Goal: Obtain resource: Download file/media

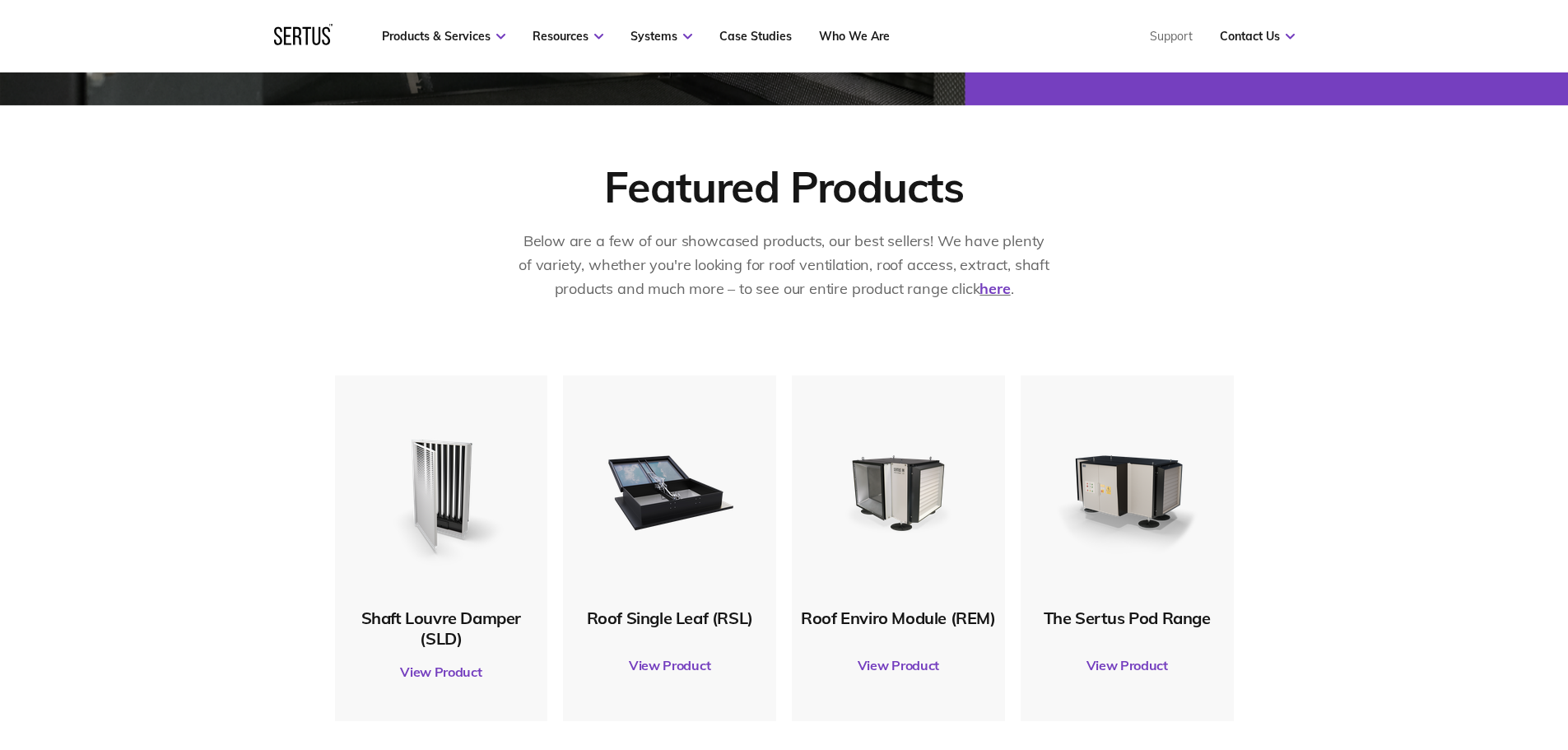
scroll to position [988, 0]
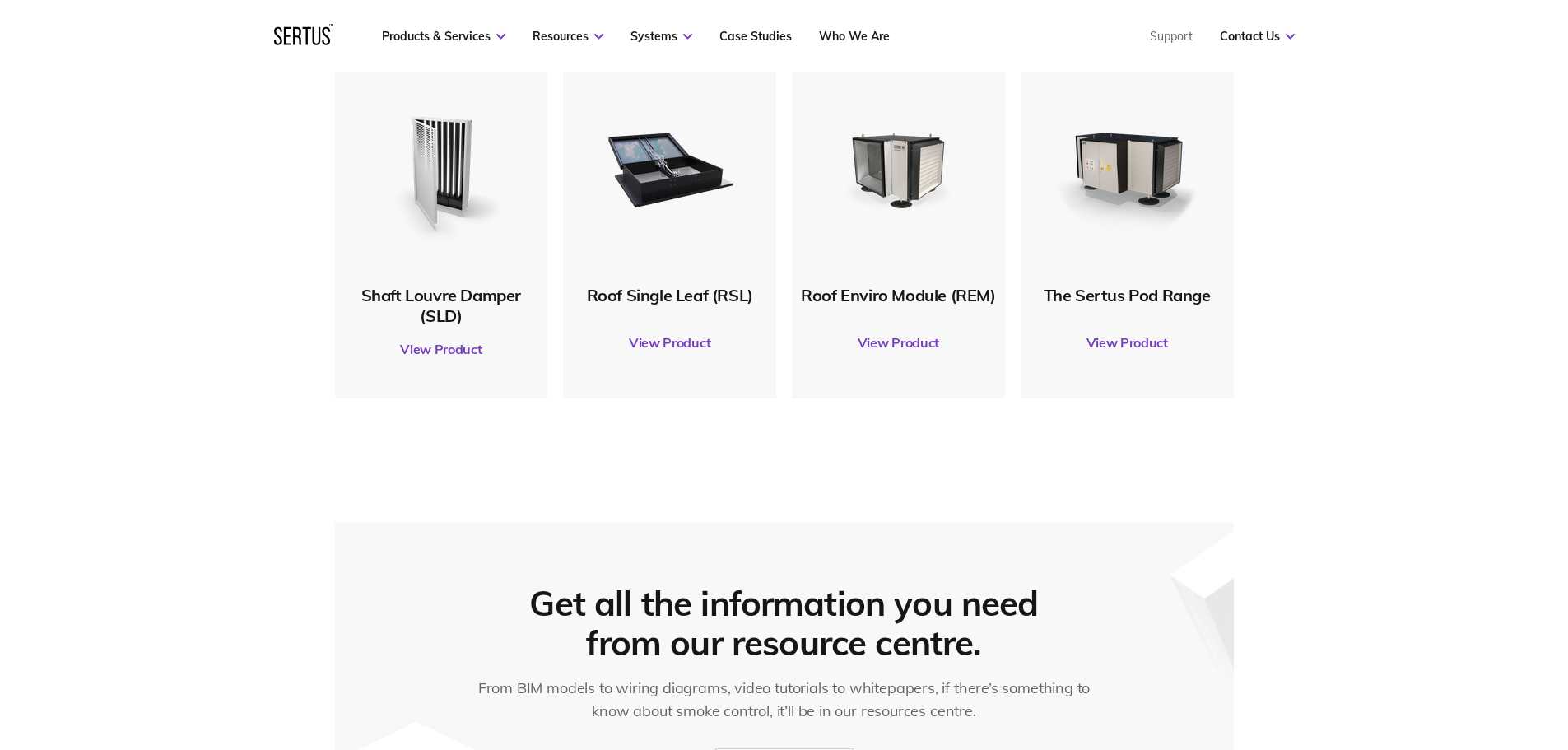
click at [679, 346] on link "View Product" at bounding box center [669, 342] width 197 height 46
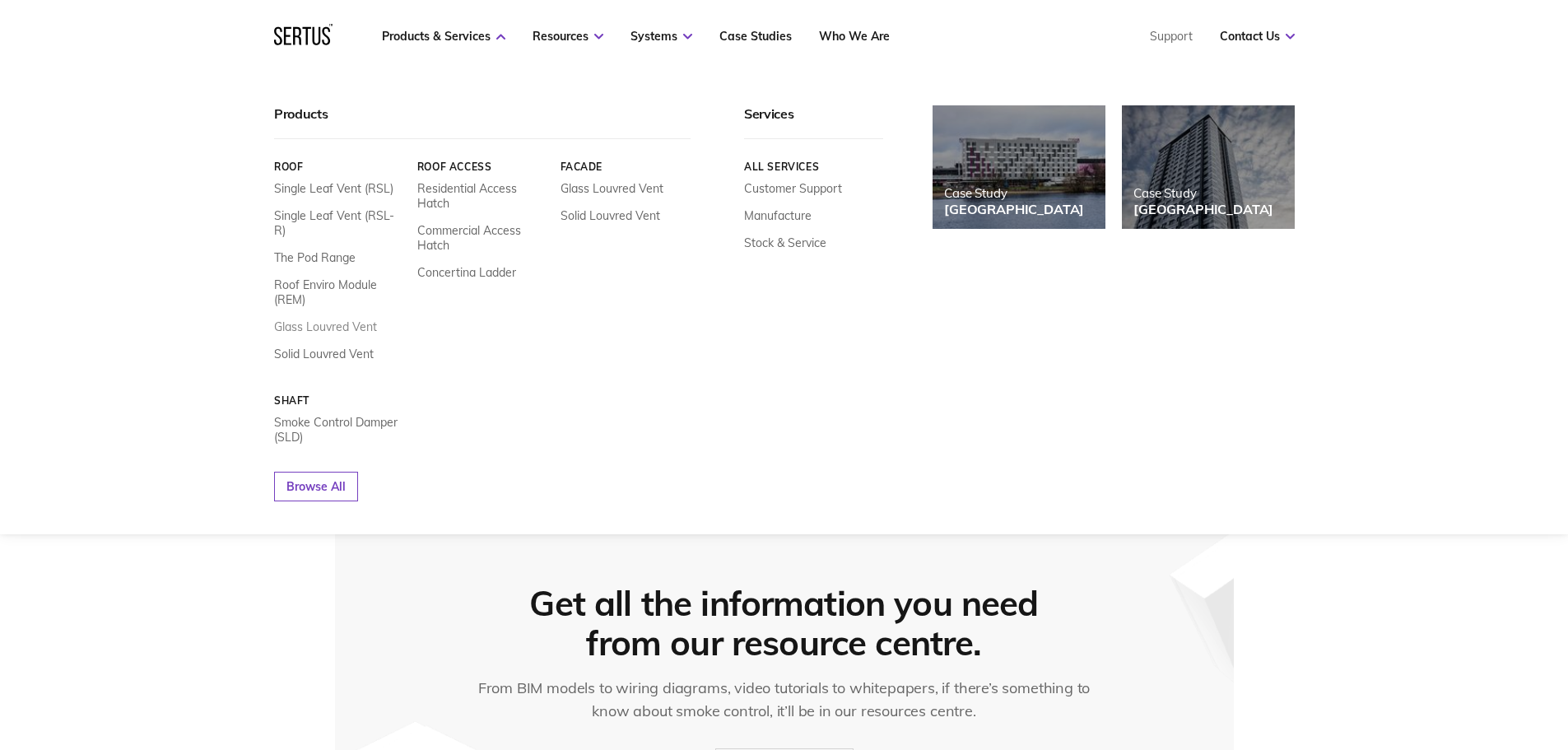
click at [346, 319] on link "Glass Louvred Vent" at bounding box center [325, 327] width 102 height 15
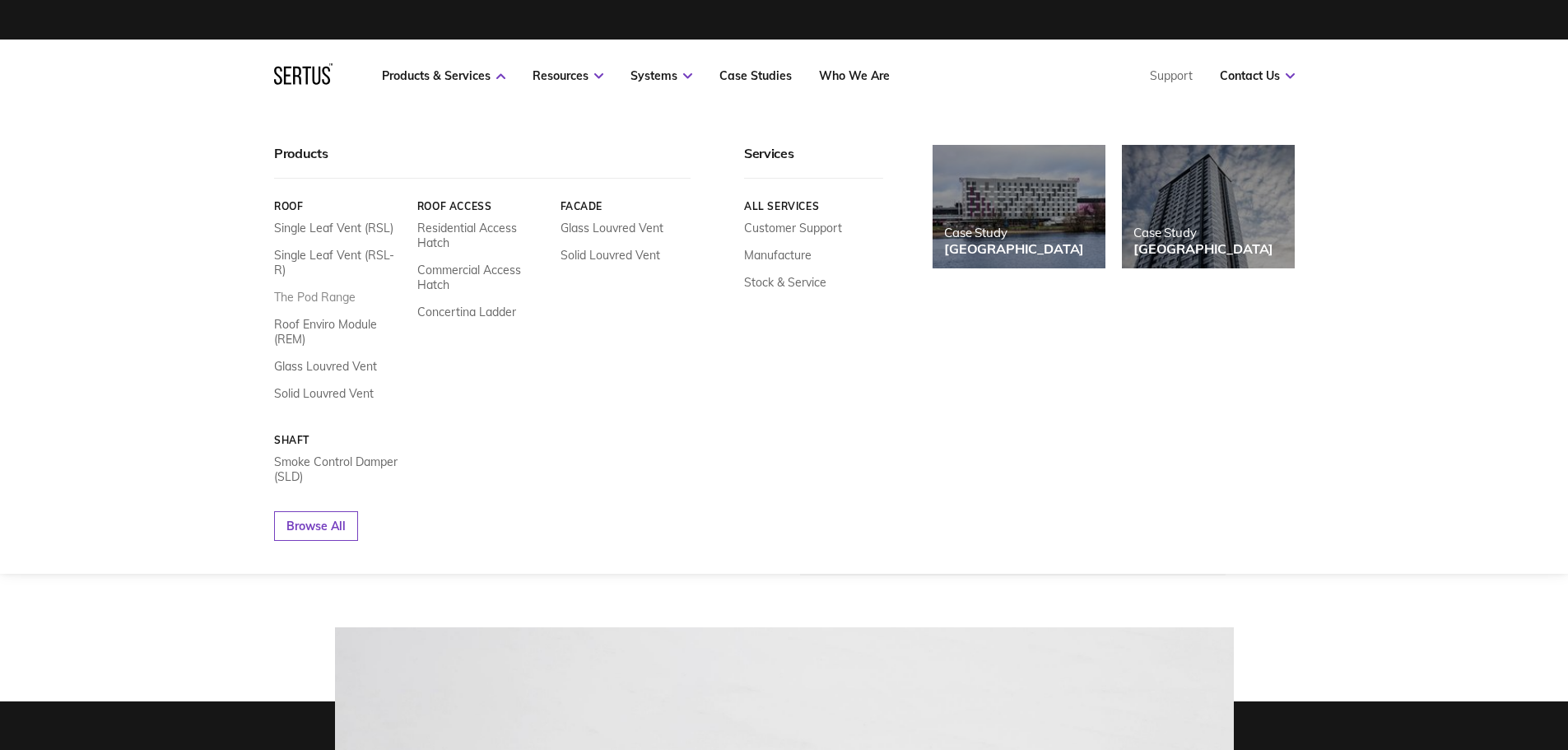
click at [349, 290] on link "The Pod Range" at bounding box center [314, 297] width 81 height 15
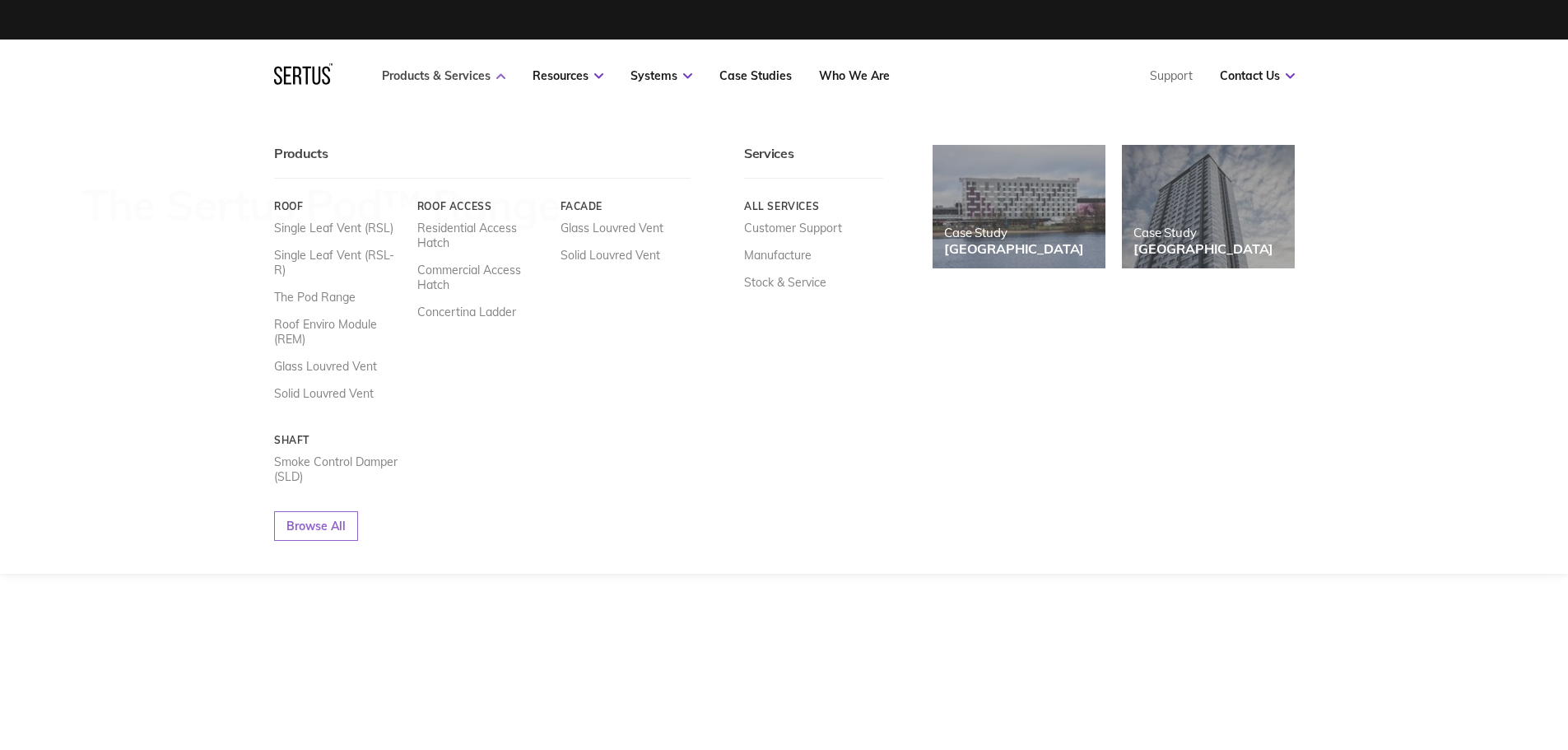
click at [478, 70] on link "Products & Services" at bounding box center [443, 76] width 123 height 15
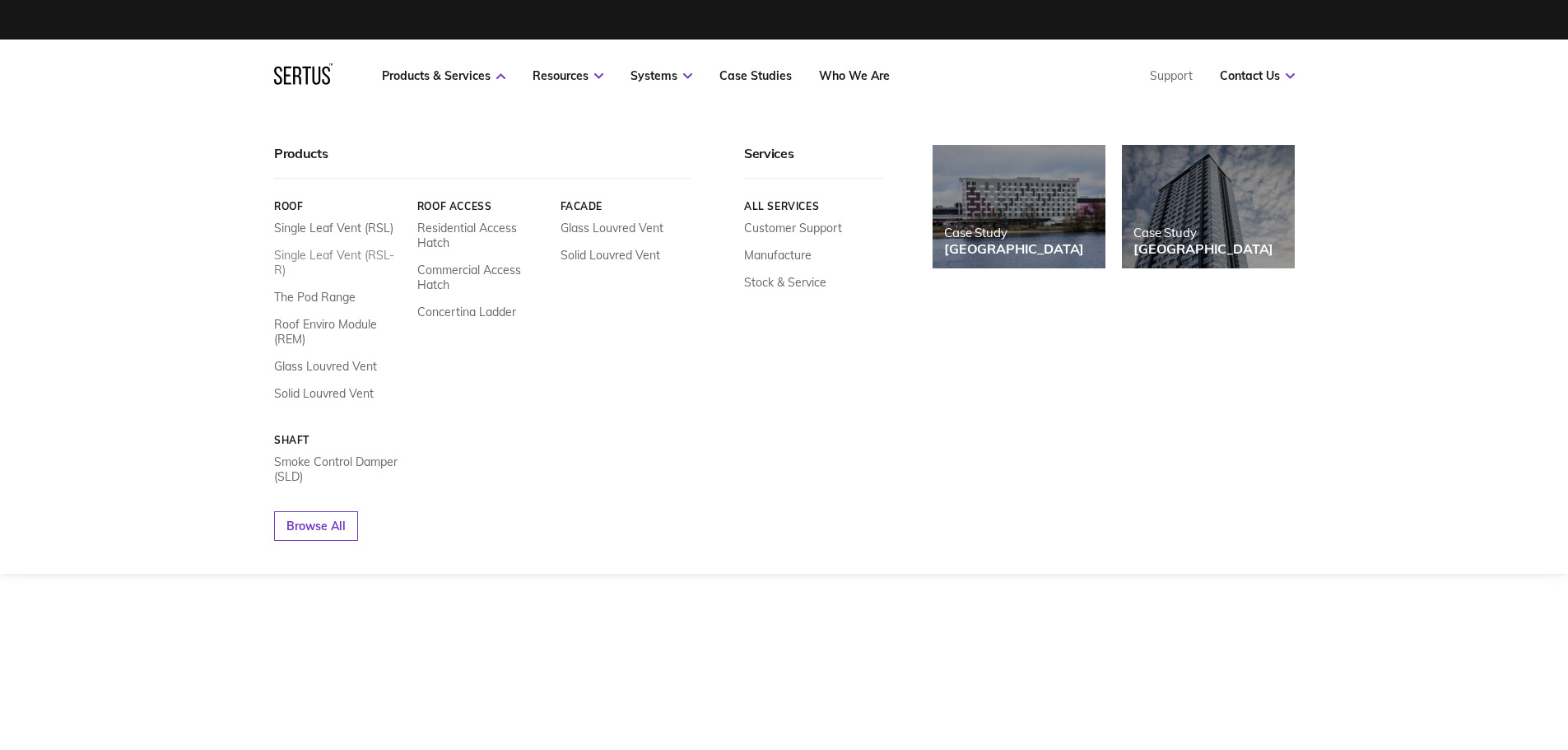
click at [345, 262] on link "Single Leaf Vent (RSL-R)" at bounding box center [339, 262] width 131 height 29
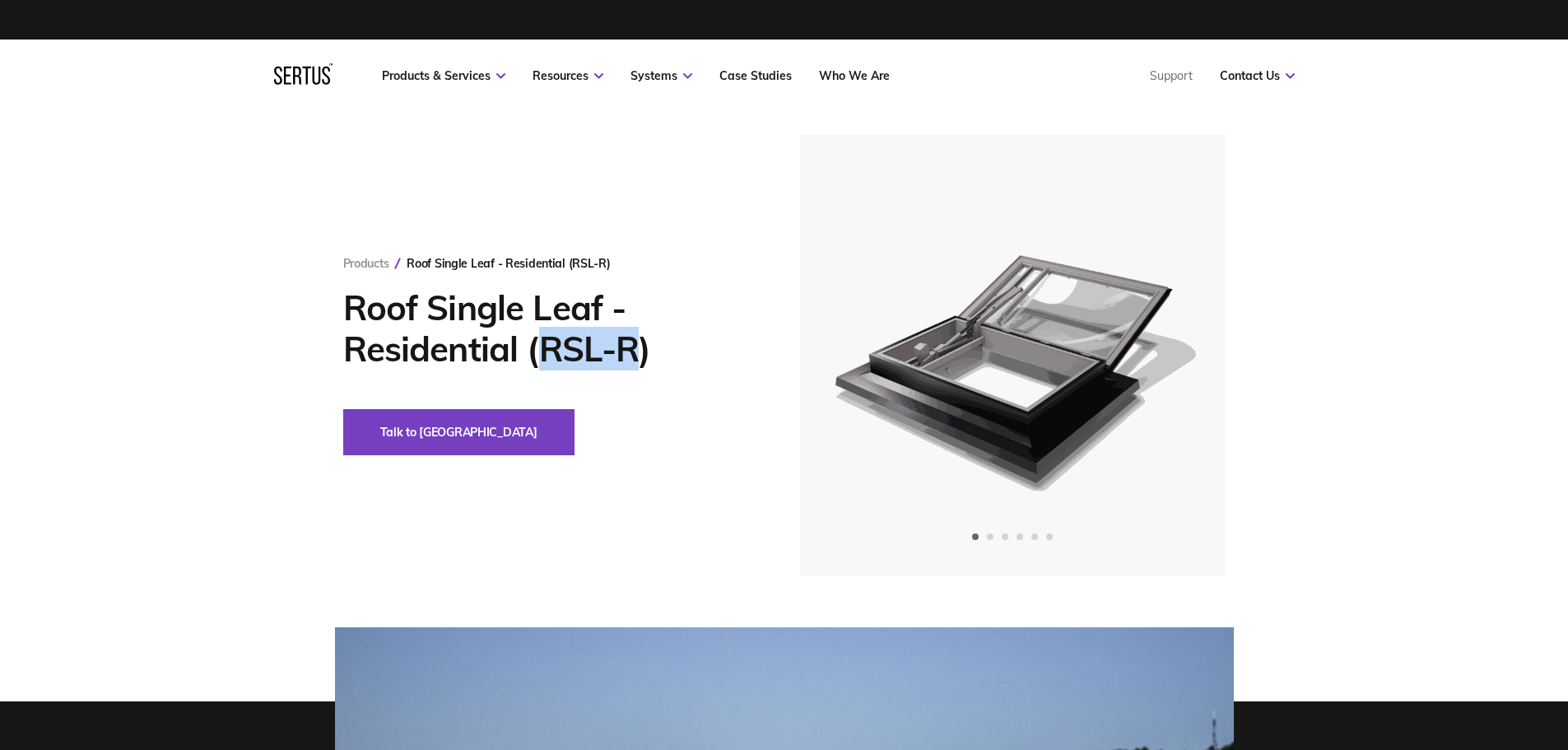
drag, startPoint x: 633, startPoint y: 358, endPoint x: 542, endPoint y: 358, distance: 91.0
click at [542, 358] on h1 "Roof Single Leaf - Residential (RSL-R)" at bounding box center [547, 328] width 407 height 82
drag, startPoint x: 525, startPoint y: 353, endPoint x: 657, endPoint y: 354, distance: 132.0
click at [657, 354] on h1 "Roof Single Leaf - Residential (RSL-R)" at bounding box center [547, 328] width 407 height 82
copy h1 "(RSL-R)"
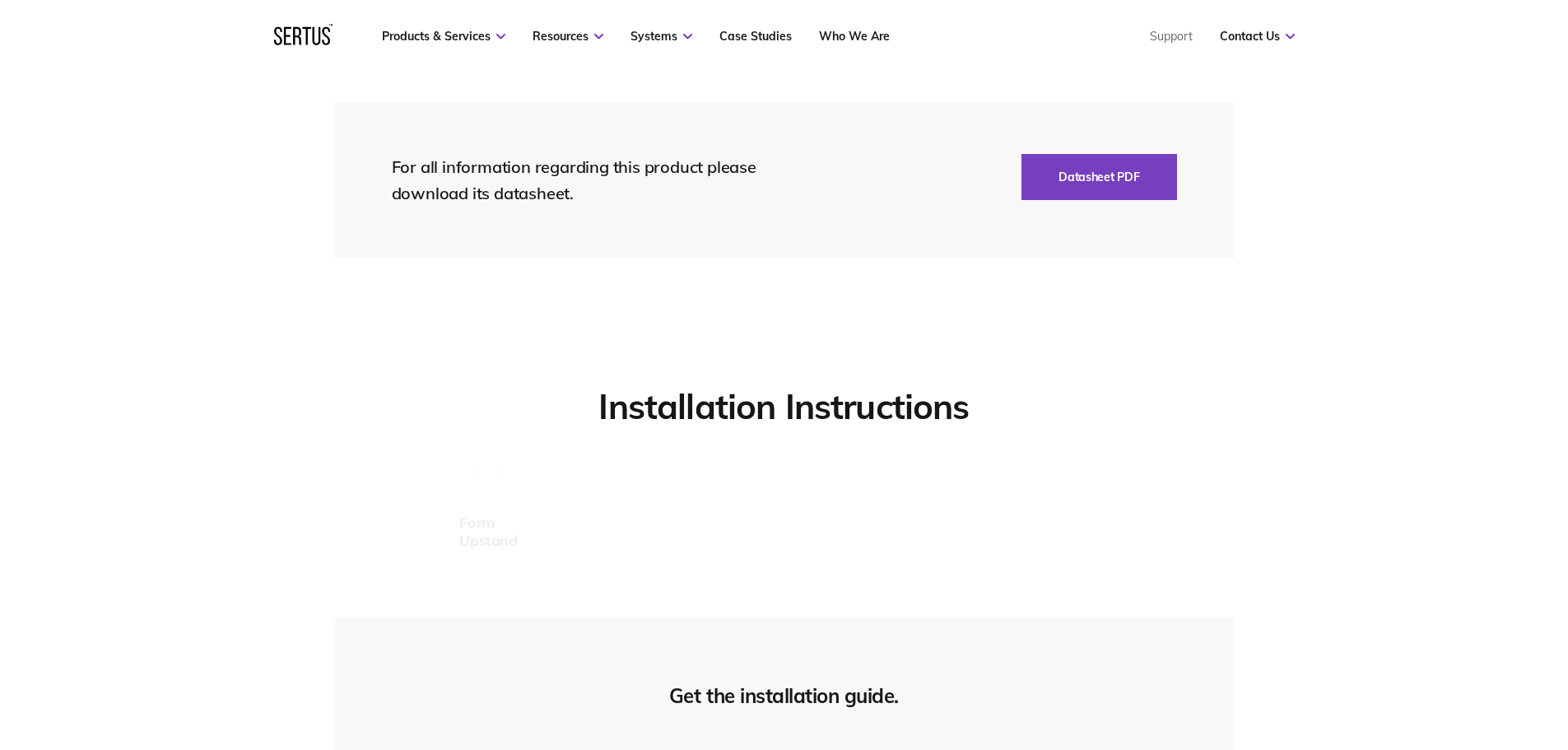
scroll to position [3622, 0]
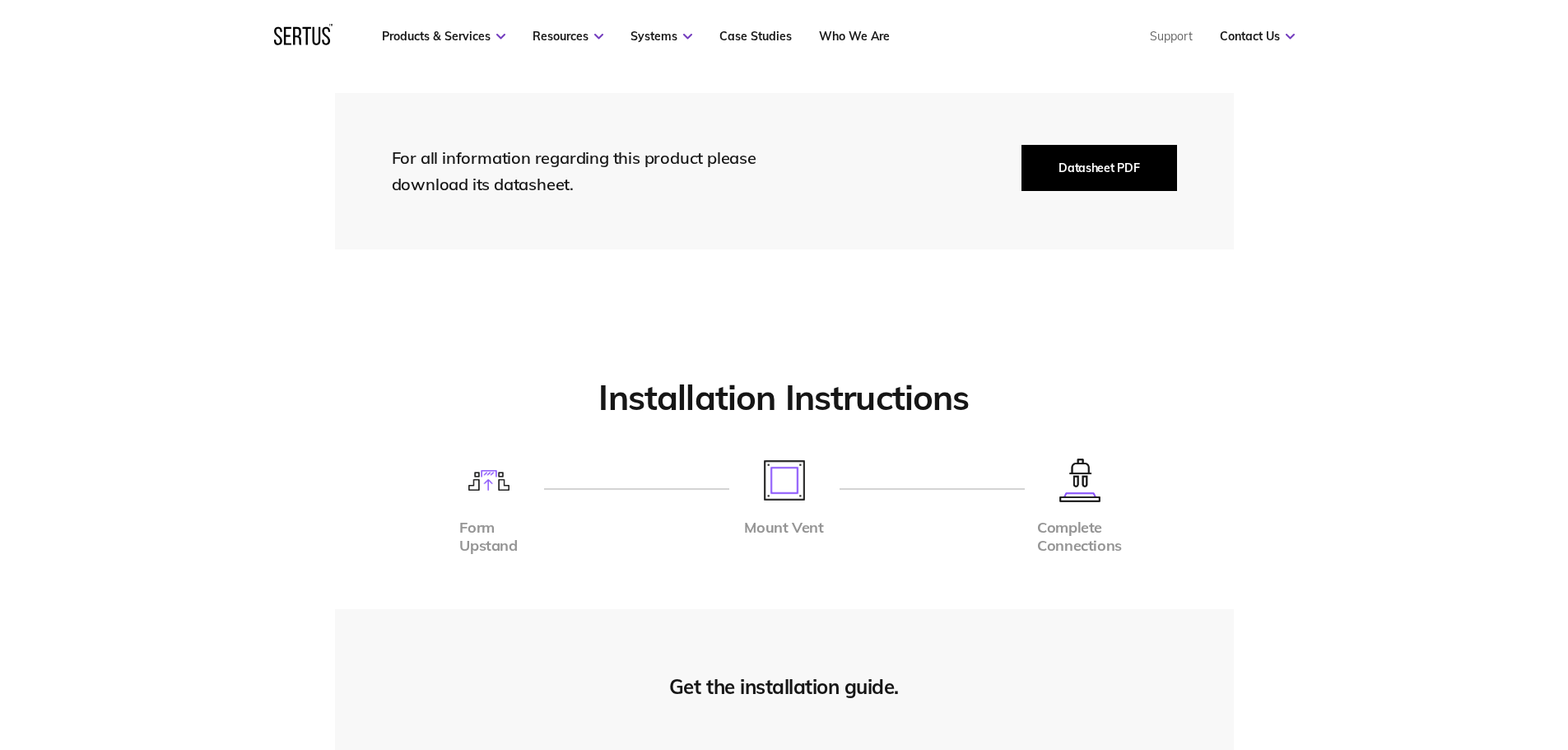
click at [1087, 178] on button "Datasheet PDF" at bounding box center [1099, 167] width 155 height 46
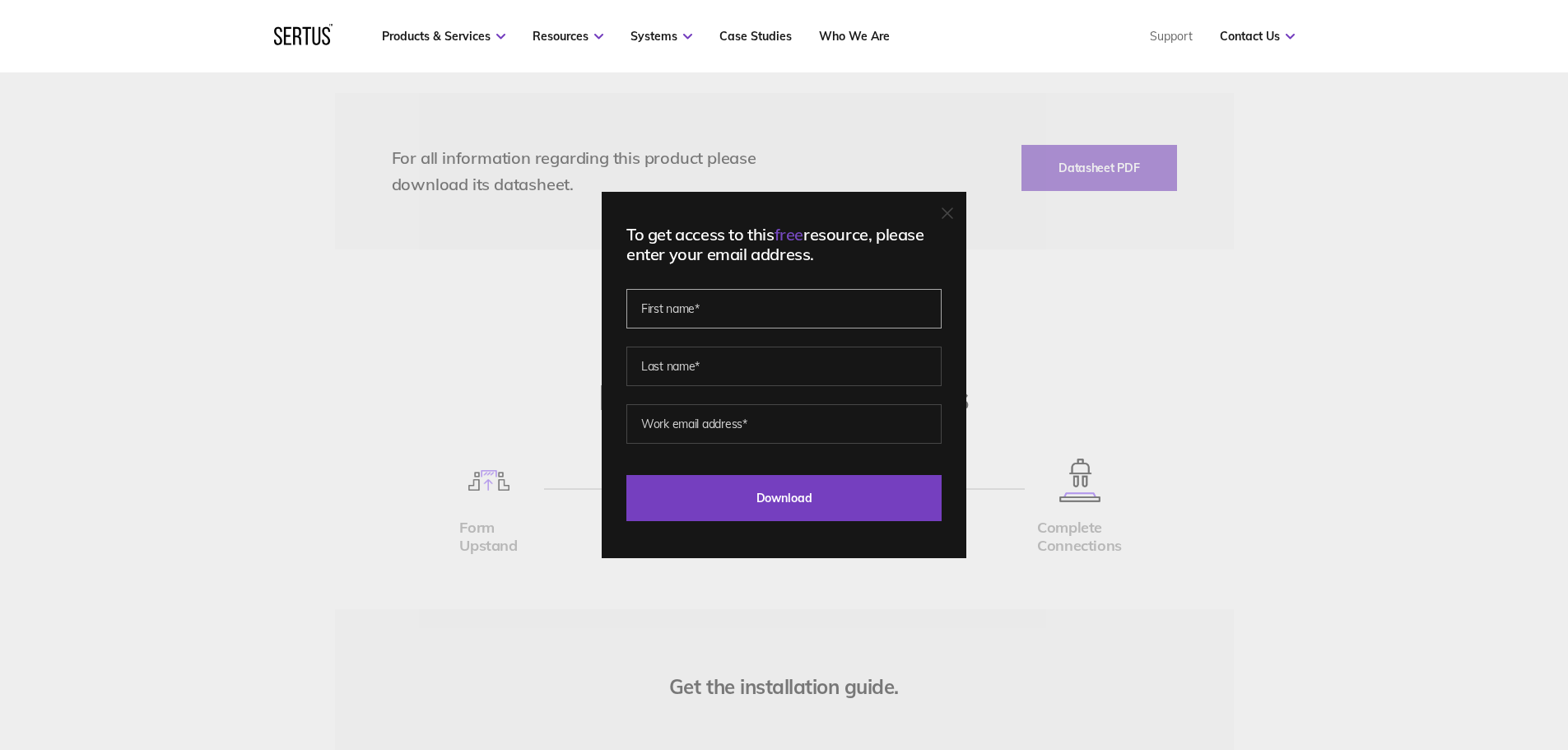
click at [884, 318] on input "text" at bounding box center [784, 308] width 315 height 39
type input "FGN"
click at [709, 368] on input "text" at bounding box center [784, 366] width 315 height 39
type input "FGXN"
click at [689, 425] on input "email" at bounding box center [784, 423] width 315 height 39
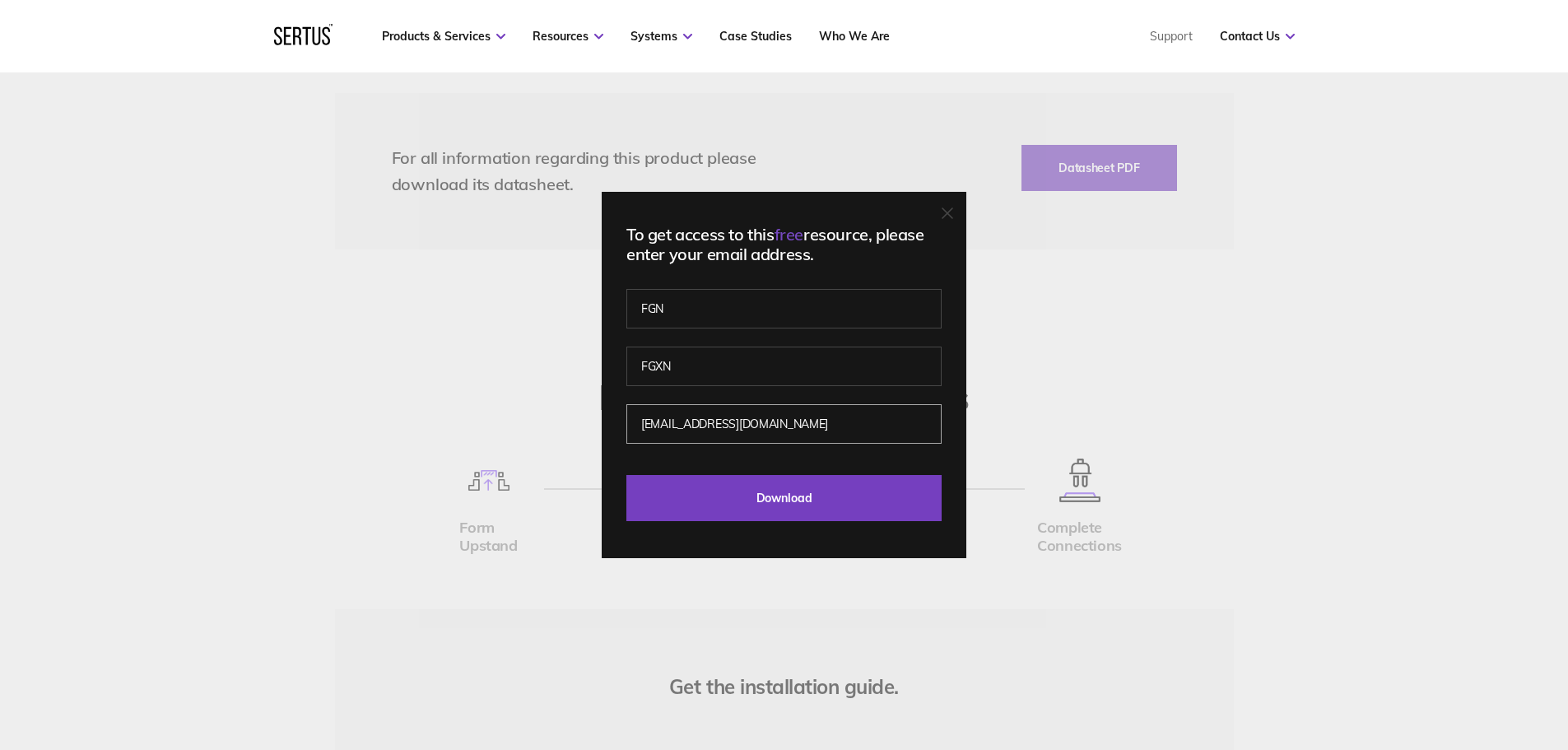
click at [627, 475] on input "Download" at bounding box center [784, 497] width 315 height 46
click at [854, 431] on input "FGXNFNG@GMAIL.COM" at bounding box center [784, 423] width 315 height 39
click at [771, 485] on input "Download" at bounding box center [784, 497] width 315 height 46
drag, startPoint x: 778, startPoint y: 425, endPoint x: 716, endPoint y: 417, distance: 62.5
click at [716, 417] on input "FGXNFNG@GMAIL.COM" at bounding box center [784, 423] width 315 height 39
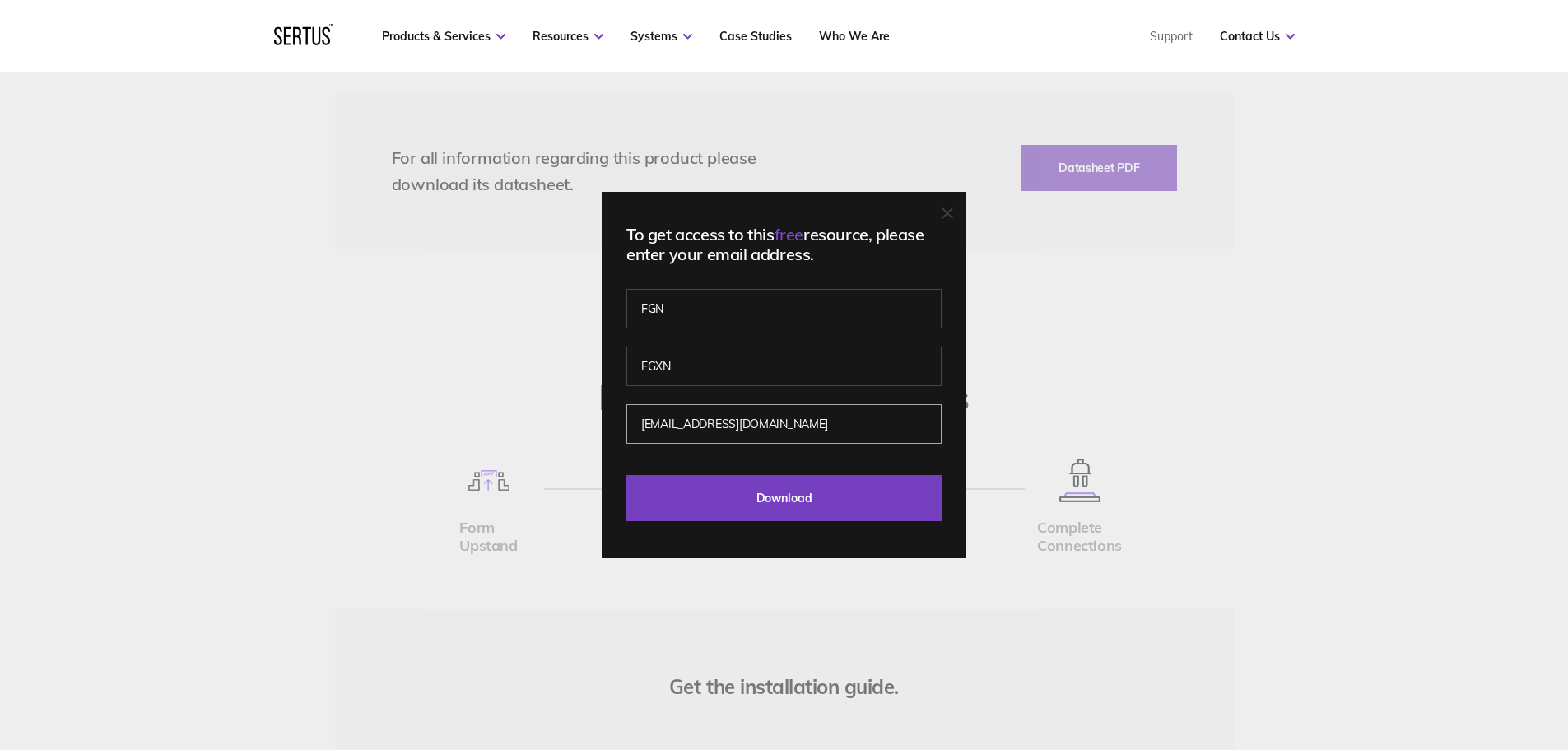
click at [627, 475] on input "Download" at bounding box center [784, 497] width 315 height 46
drag, startPoint x: 794, startPoint y: 418, endPoint x: 712, endPoint y: 427, distance: 82.5
click at [712, 427] on input "FGXNFNG@gmail.com" at bounding box center [784, 423] width 315 height 39
type input "FGXNFNG@ffff.co.uk"
click at [627, 475] on input "Download" at bounding box center [784, 497] width 315 height 46
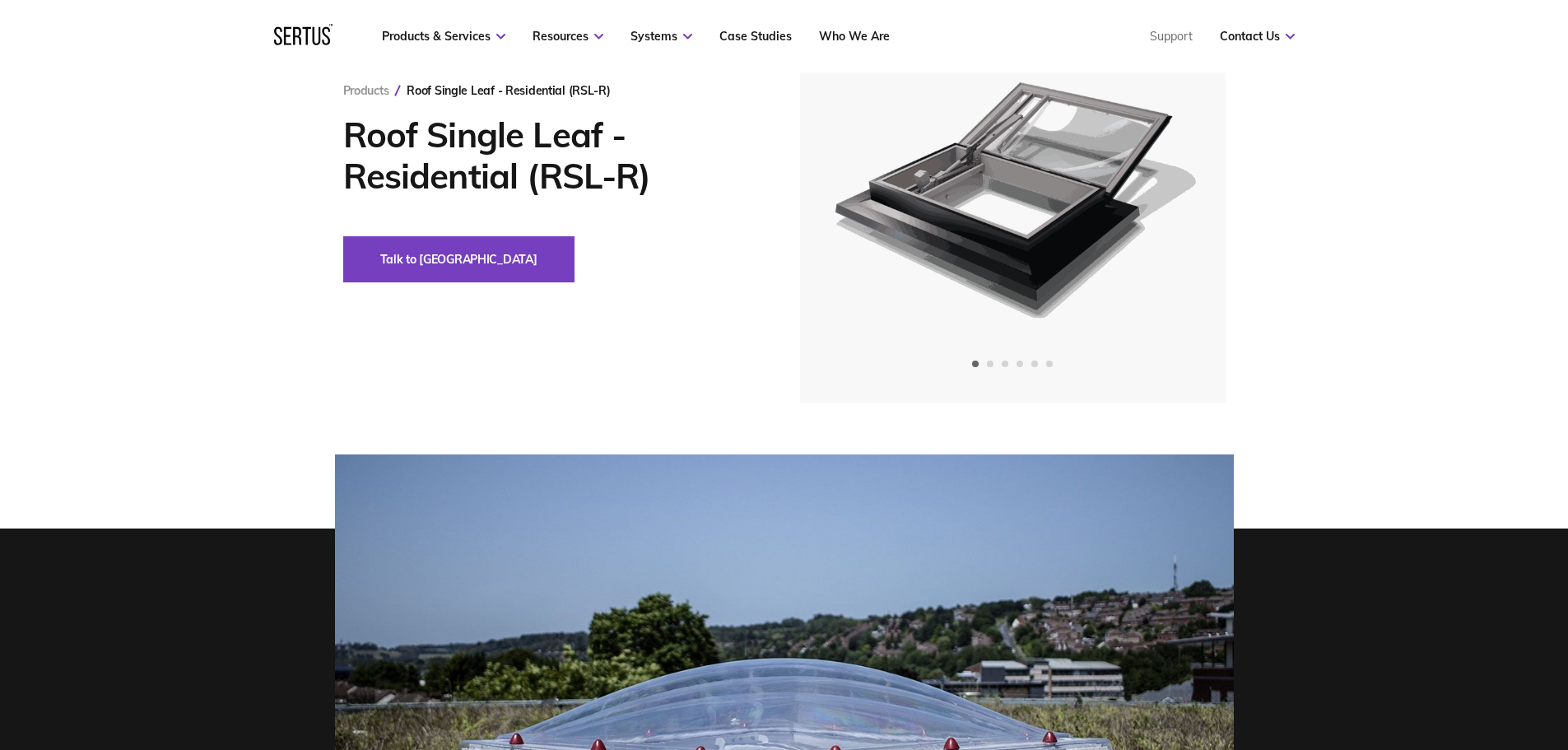
scroll to position [438, 0]
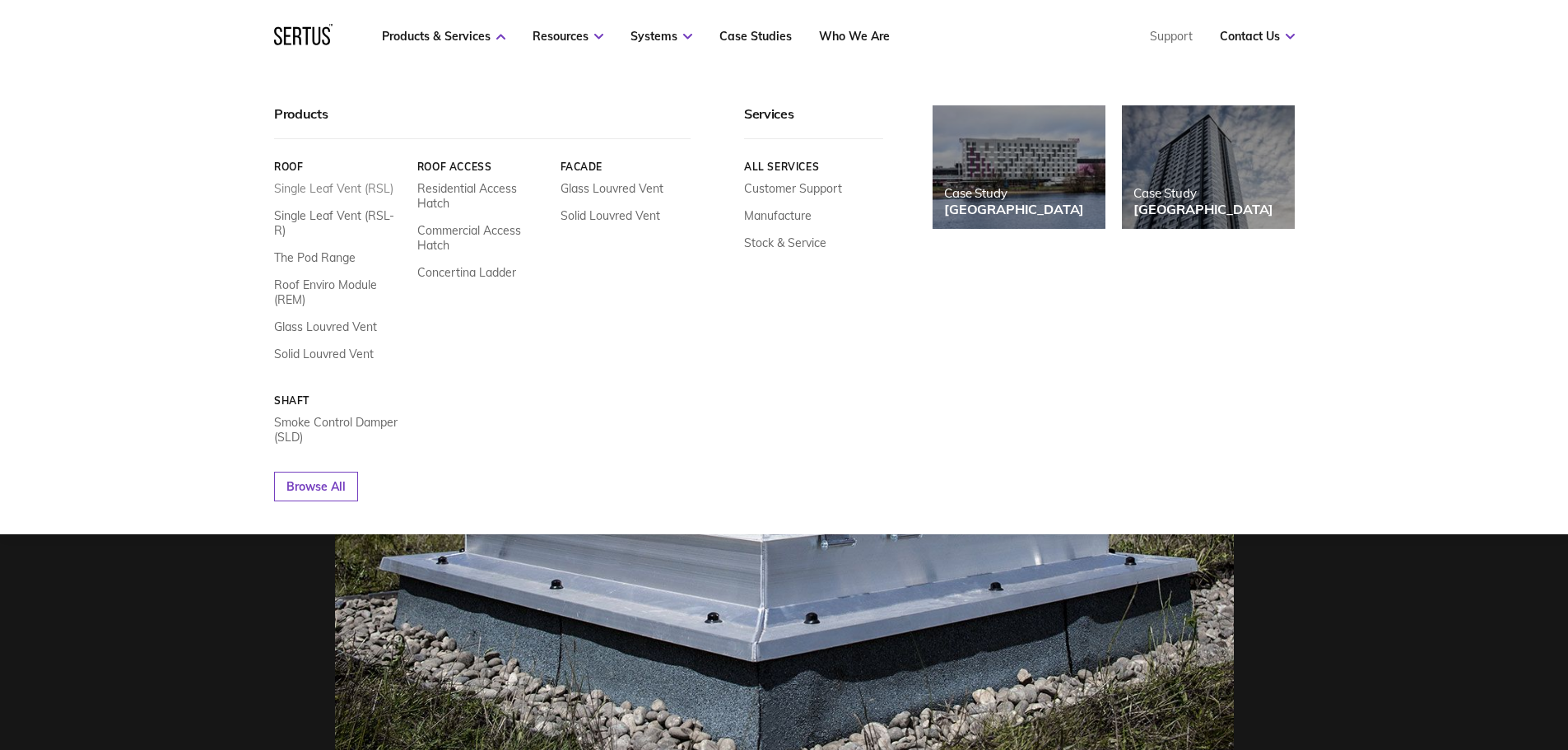
click at [360, 185] on link "Single Leaf Vent (RSL)" at bounding box center [333, 189] width 119 height 15
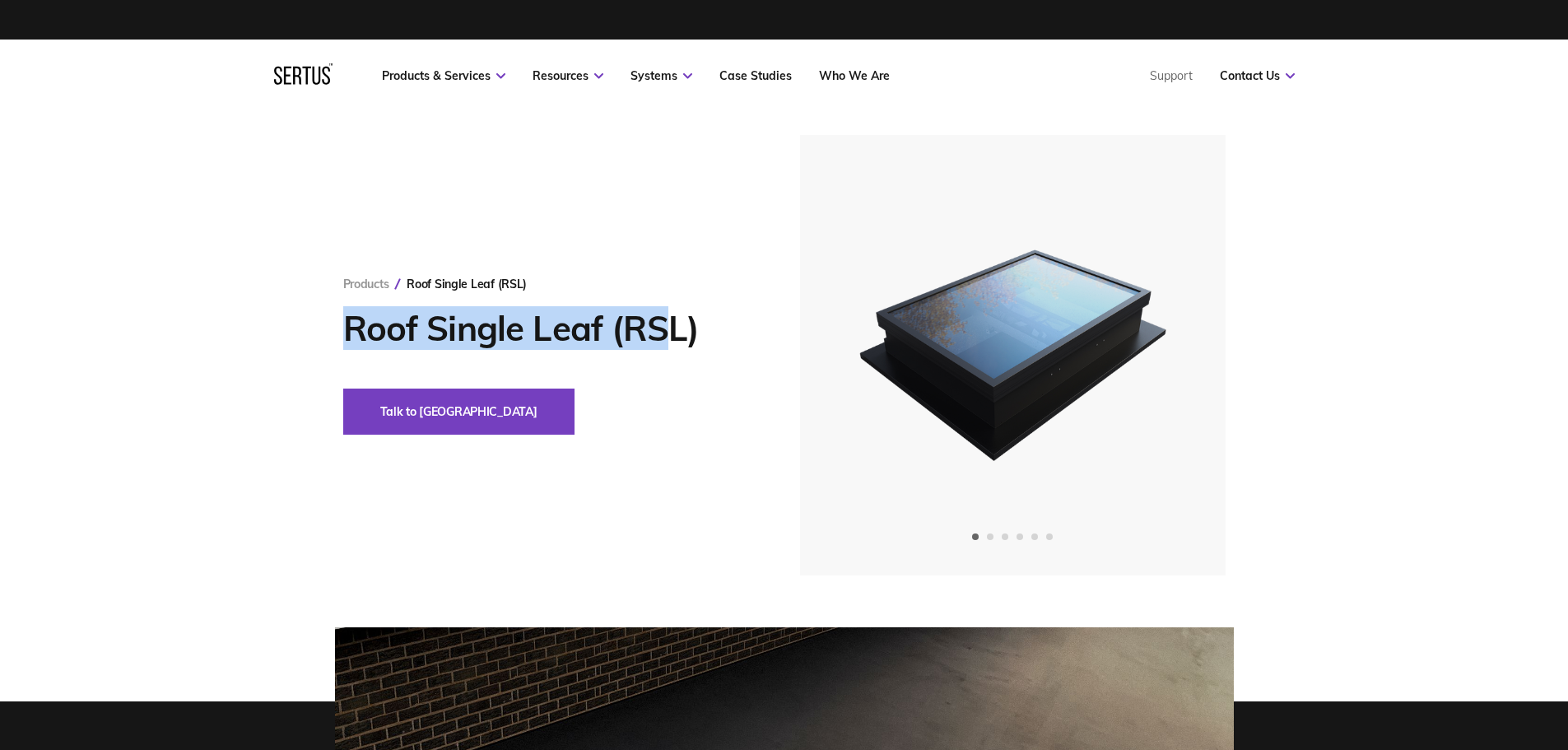
drag, startPoint x: 670, startPoint y: 324, endPoint x: 335, endPoint y: 317, distance: 335.1
click at [335, 317] on div "Products Roof Single Leaf (RSL) Roof Single Leaf (RSL) Talk to us" at bounding box center [784, 355] width 964 height 440
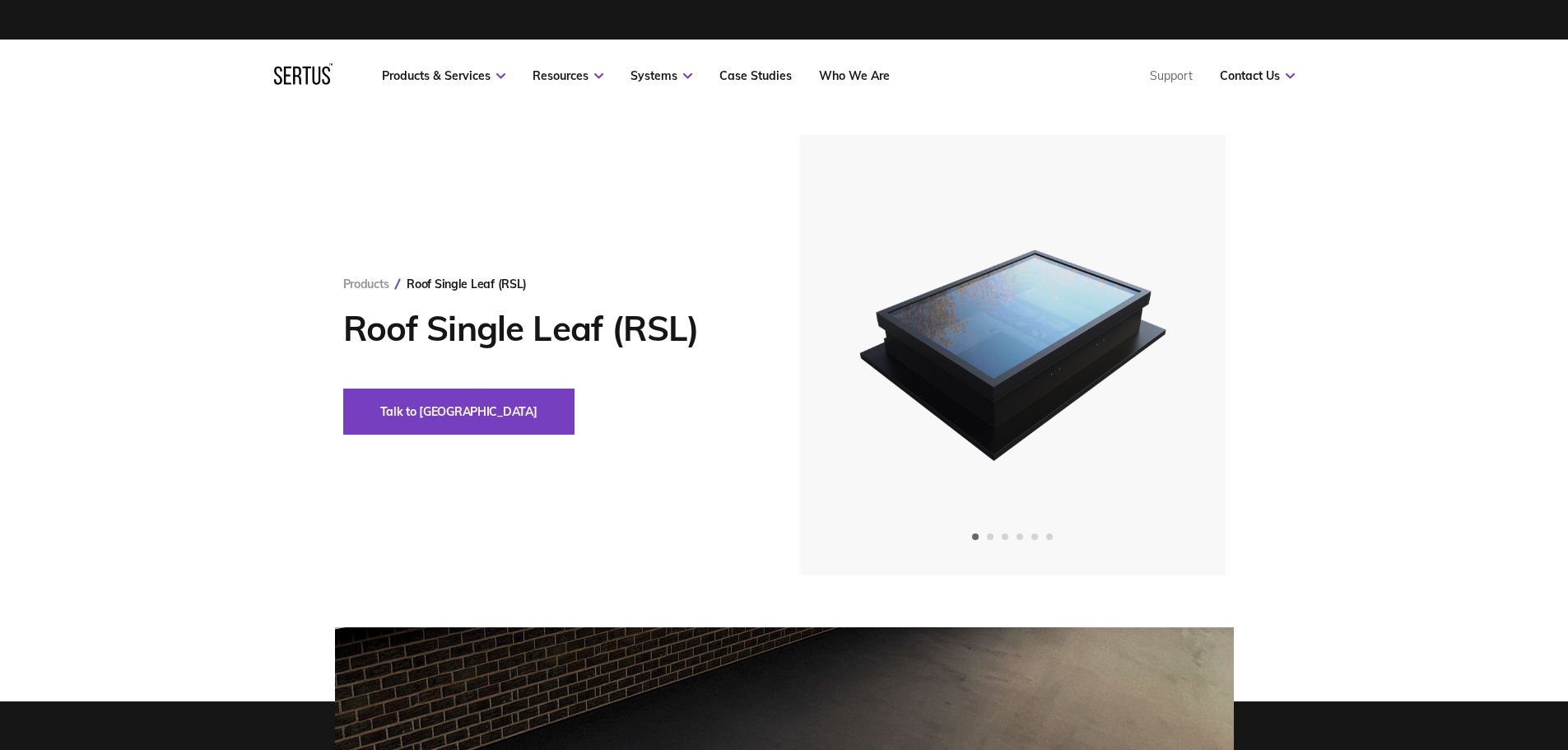
click at [559, 380] on div "Products Roof Single Leaf (RSL) Roof Single Leaf (RSL) Talk to us" at bounding box center [572, 355] width 457 height 158
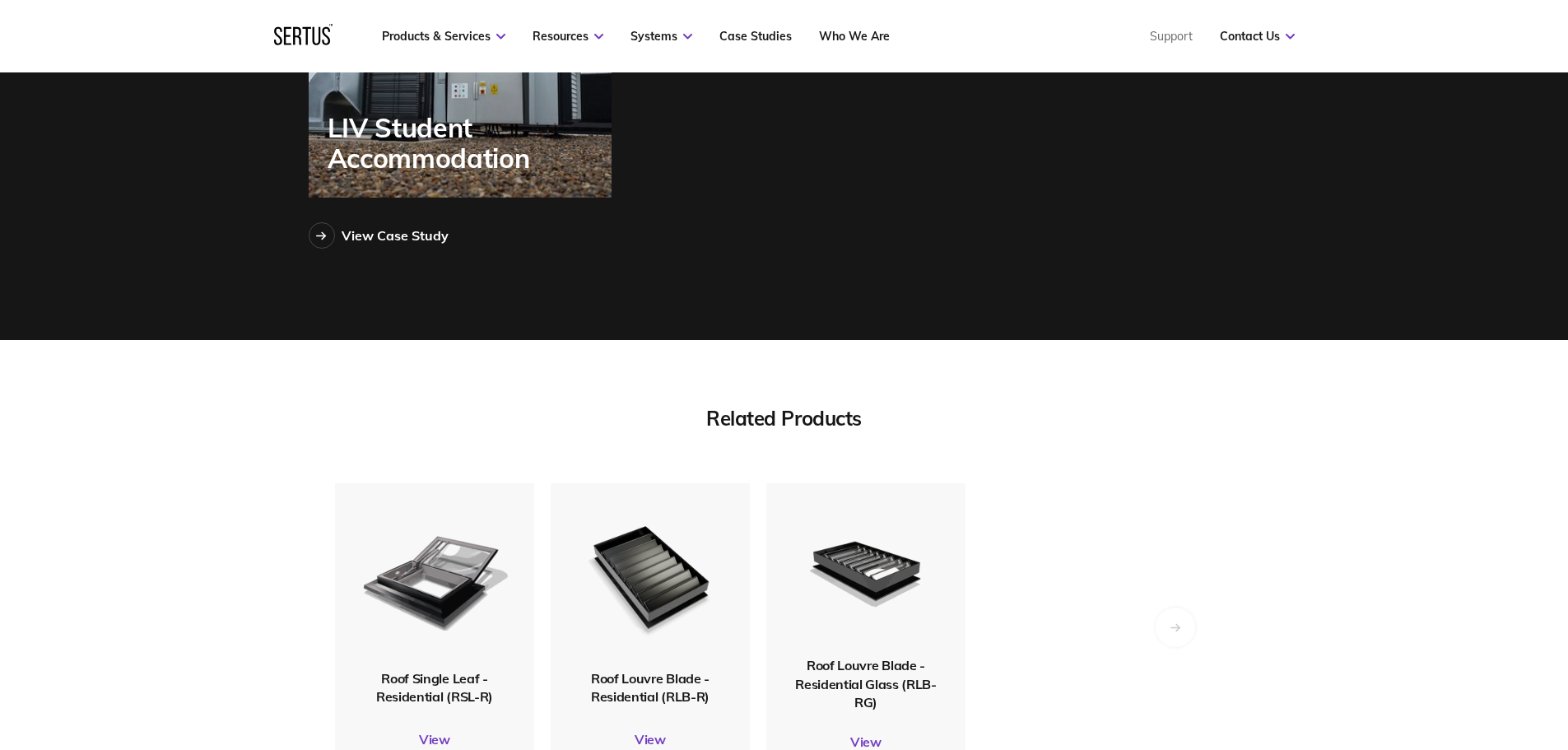
scroll to position [5268, 0]
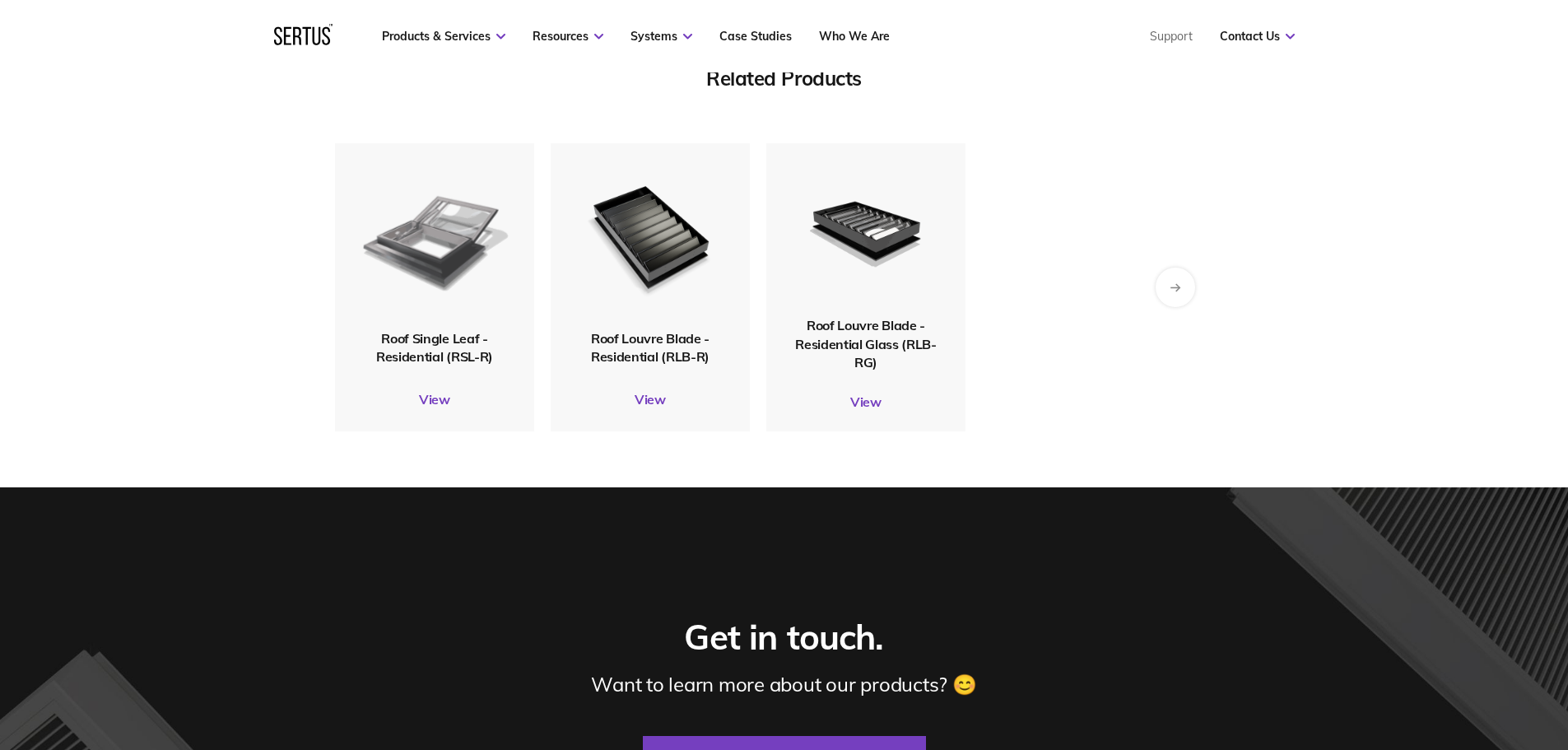
click at [438, 228] on img at bounding box center [434, 236] width 149 height 177
